Goal: Transaction & Acquisition: Purchase product/service

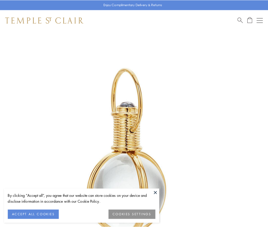
scroll to position [133, 0]
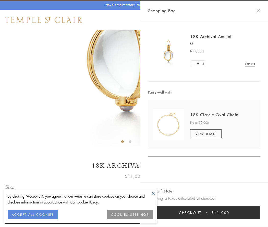
click at [204, 212] on button "Checkout $11,000" at bounding box center [204, 212] width 112 height 13
